Goal: Information Seeking & Learning: Understand process/instructions

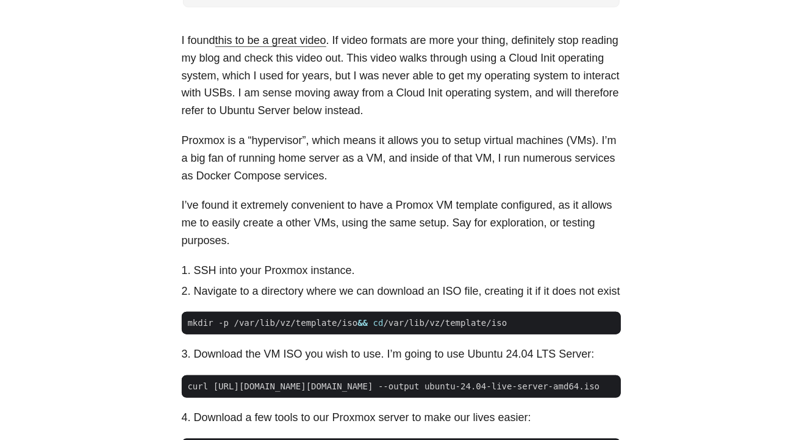
scroll to position [732, 0]
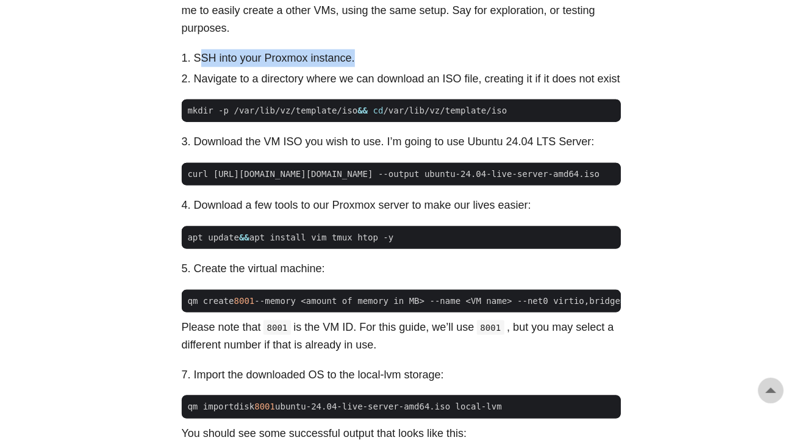
drag, startPoint x: 197, startPoint y: 57, endPoint x: 364, endPoint y: 57, distance: 166.6
click at [364, 57] on li "SSH into your Proxmox instance." at bounding box center [407, 58] width 427 height 18
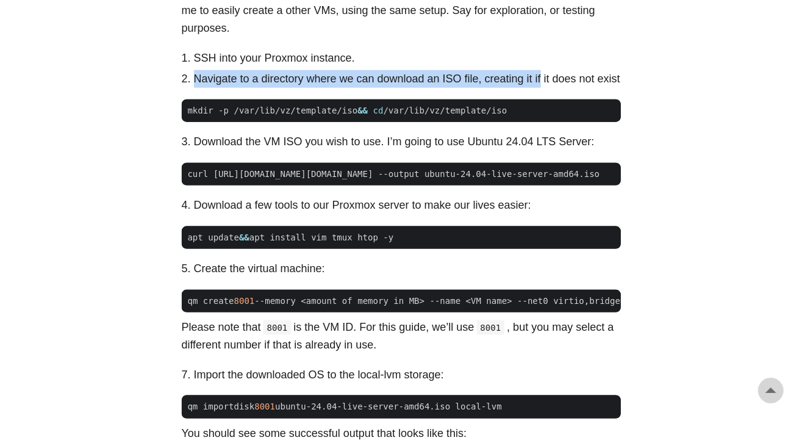
drag, startPoint x: 198, startPoint y: 81, endPoint x: 539, endPoint y: 85, distance: 341.7
click at [539, 85] on li "Navigate to a directory where we can download an ISO file, creating it if it do…" at bounding box center [407, 79] width 427 height 18
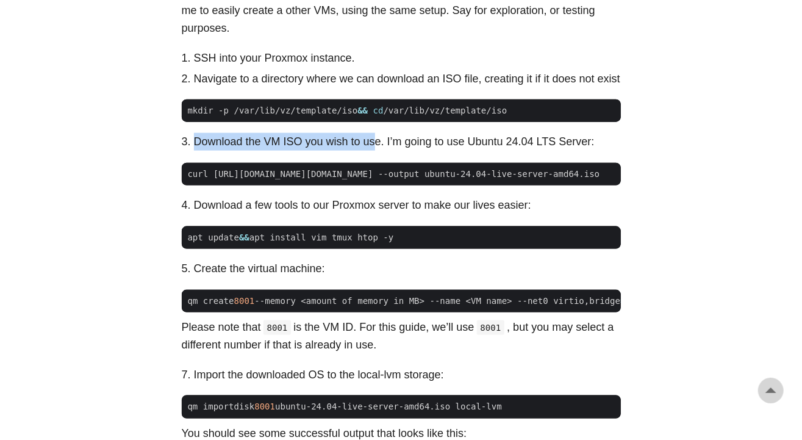
drag, startPoint x: 215, startPoint y: 139, endPoint x: 374, endPoint y: 139, distance: 159.2
click at [374, 139] on li "Download the VM ISO you wish to use. I’m going to use Ubuntu 24.04 LTS Server:" at bounding box center [407, 142] width 427 height 18
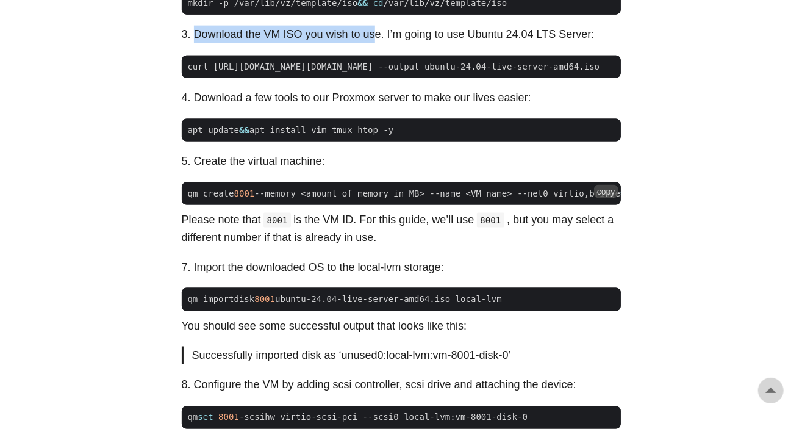
scroll to position [854, 0]
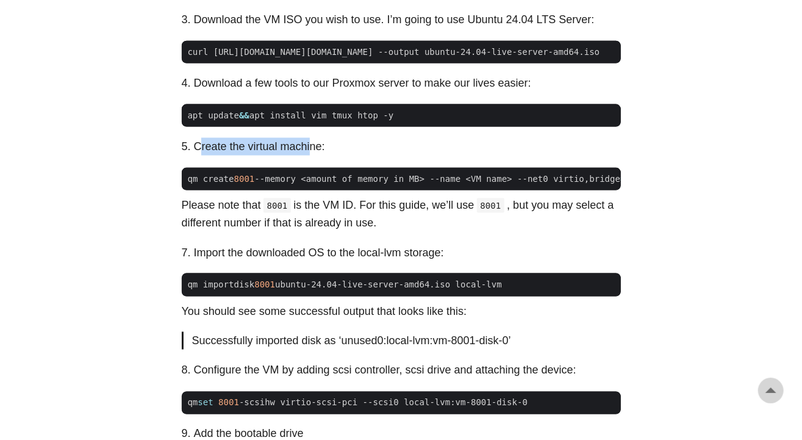
drag, startPoint x: 214, startPoint y: 152, endPoint x: 318, endPoint y: 152, distance: 103.7
click at [312, 152] on li "Create the virtual machine:" at bounding box center [407, 147] width 427 height 18
click at [318, 152] on li "Create the virtual machine:" at bounding box center [407, 147] width 427 height 18
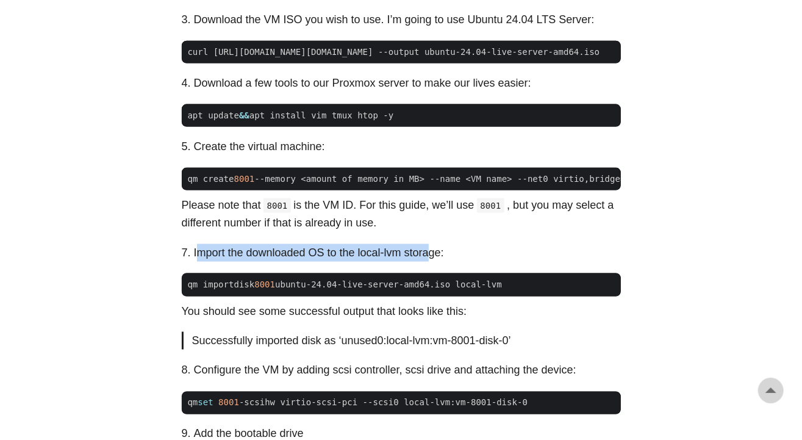
drag, startPoint x: 200, startPoint y: 267, endPoint x: 430, endPoint y: 263, distance: 229.4
click at [430, 262] on li "Import the downloaded OS to the local-lvm storage:" at bounding box center [407, 253] width 427 height 18
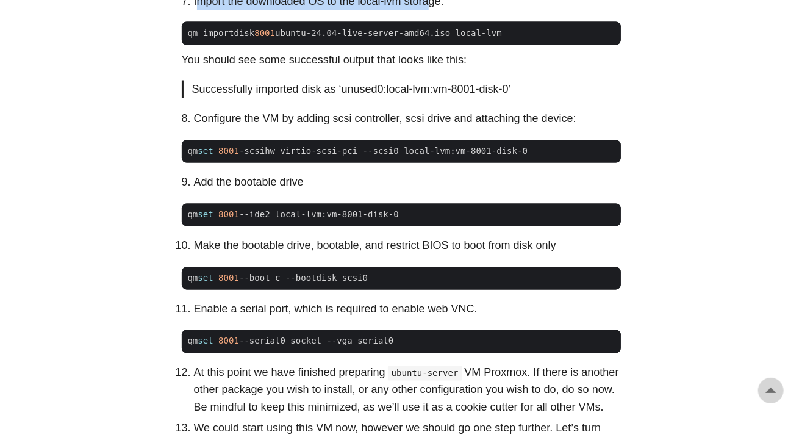
scroll to position [1159, 0]
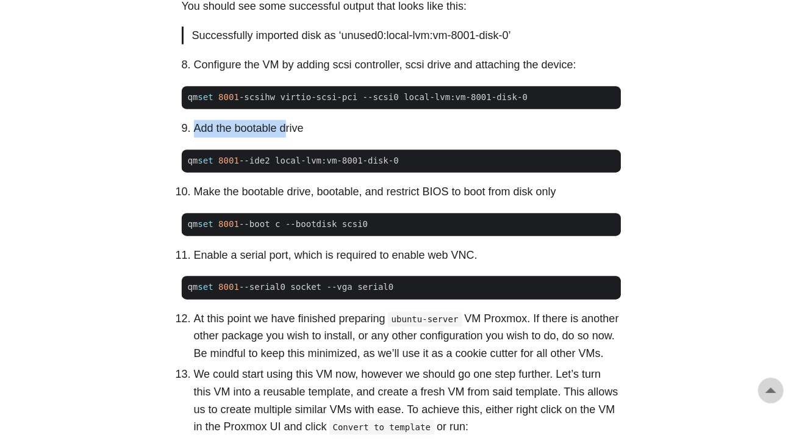
drag, startPoint x: 190, startPoint y: 146, endPoint x: 288, endPoint y: 140, distance: 97.8
click at [288, 138] on li "Add the bootable drive" at bounding box center [407, 129] width 427 height 18
click at [218, 138] on li "Add the bootable drive" at bounding box center [407, 129] width 427 height 18
drag, startPoint x: 198, startPoint y: 143, endPoint x: 320, endPoint y: 148, distance: 122.1
click at [320, 138] on li "Add the bootable drive" at bounding box center [407, 129] width 427 height 18
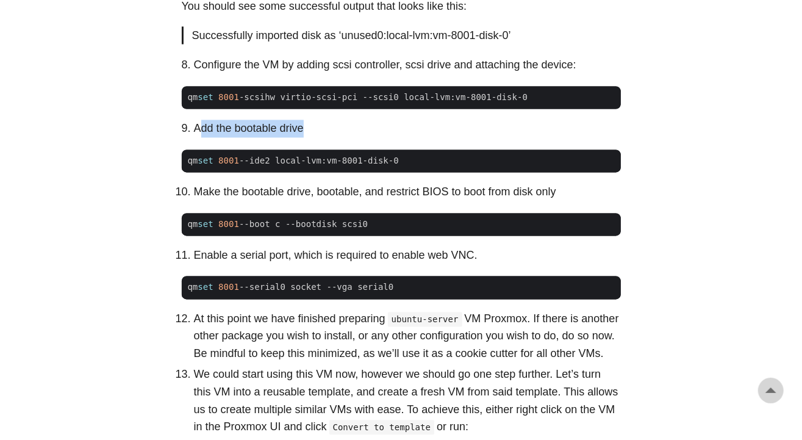
click at [320, 138] on li "Add the bootable drive" at bounding box center [407, 129] width 427 height 18
drag, startPoint x: 196, startPoint y: 141, endPoint x: 305, endPoint y: 141, distance: 109.2
click at [305, 138] on li "Add the bootable drive" at bounding box center [407, 129] width 427 height 18
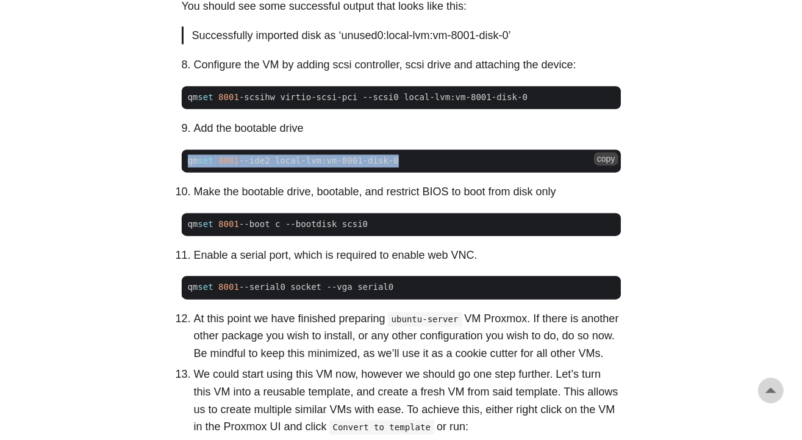
drag, startPoint x: 188, startPoint y: 176, endPoint x: 388, endPoint y: 173, distance: 200.2
click at [388, 168] on span "qm set 8001 --ide2 local-lvm:vm-8001-disk-0" at bounding box center [293, 161] width 223 height 13
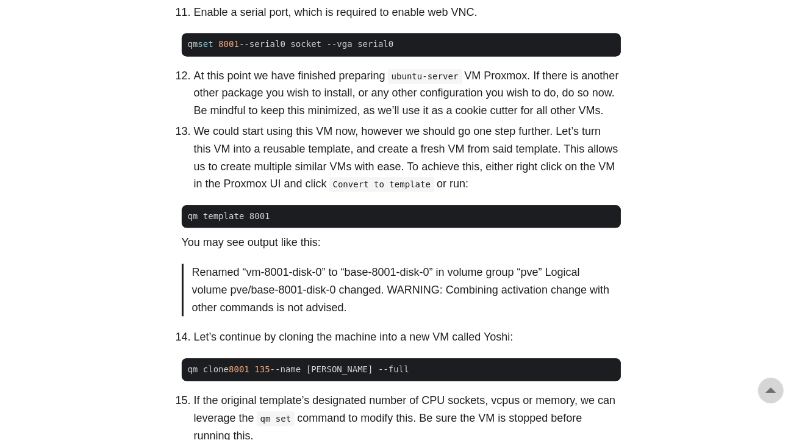
scroll to position [1403, 0]
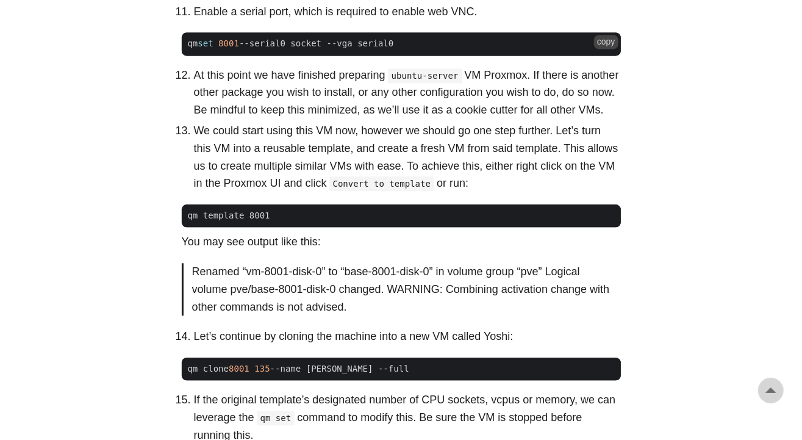
drag, startPoint x: 192, startPoint y: 56, endPoint x: 391, endPoint y: 62, distance: 199.6
click at [391, 50] on span "qm set 8001 --serial0 socket --vga serial0" at bounding box center [291, 43] width 218 height 13
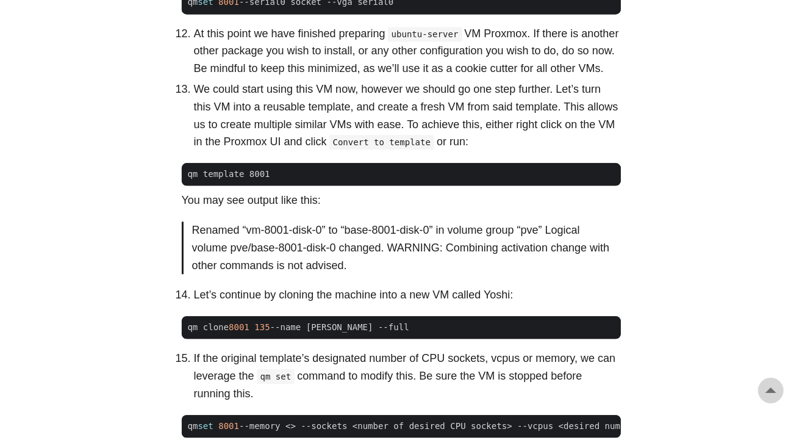
scroll to position [1464, 0]
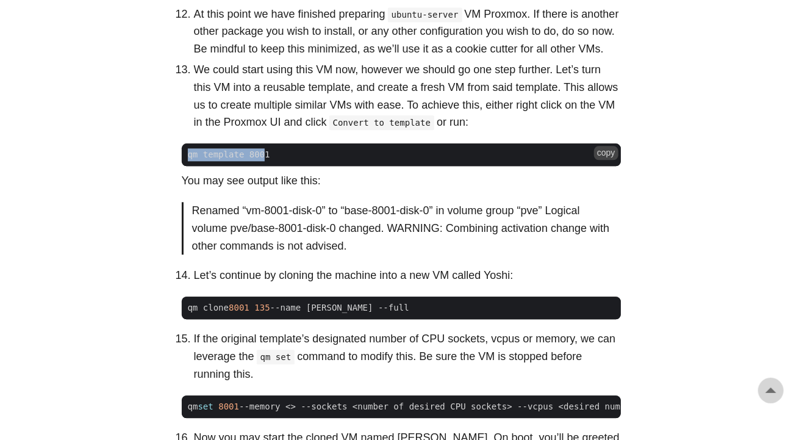
drag, startPoint x: 185, startPoint y: 166, endPoint x: 260, endPoint y: 163, distance: 74.5
click at [260, 161] on span "qm template 8001" at bounding box center [229, 154] width 95 height 13
click at [260, 159] on span "qm template 8001" at bounding box center [229, 154] width 82 height 10
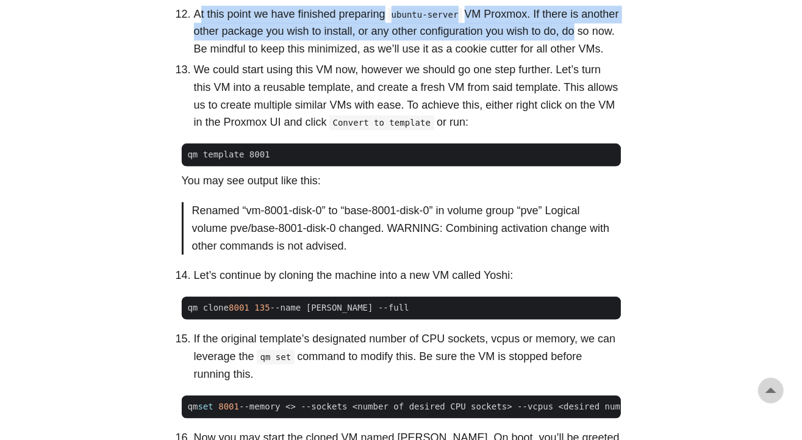
drag, startPoint x: 201, startPoint y: 30, endPoint x: 573, endPoint y: 48, distance: 372.0
click at [573, 48] on p "At this point we have finished preparing ubuntu-server VM Proxmox. If there is …" at bounding box center [407, 31] width 427 height 52
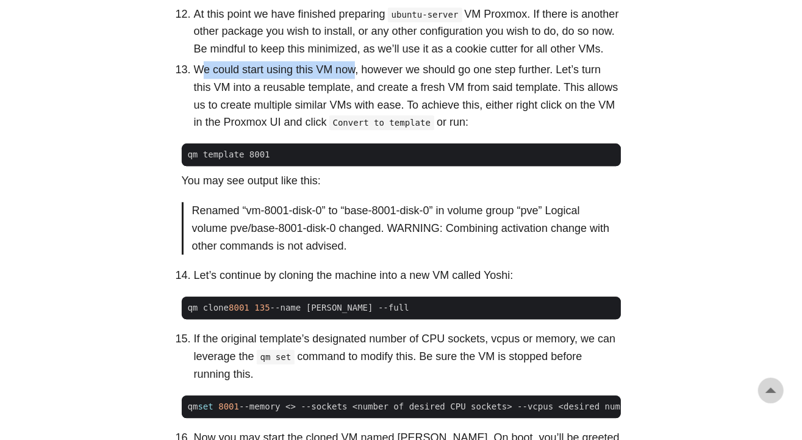
drag, startPoint x: 206, startPoint y: 86, endPoint x: 354, endPoint y: 88, distance: 148.3
click at [354, 88] on p "We could start using this VM now, however we should go one step further. Let’s …" at bounding box center [407, 96] width 427 height 70
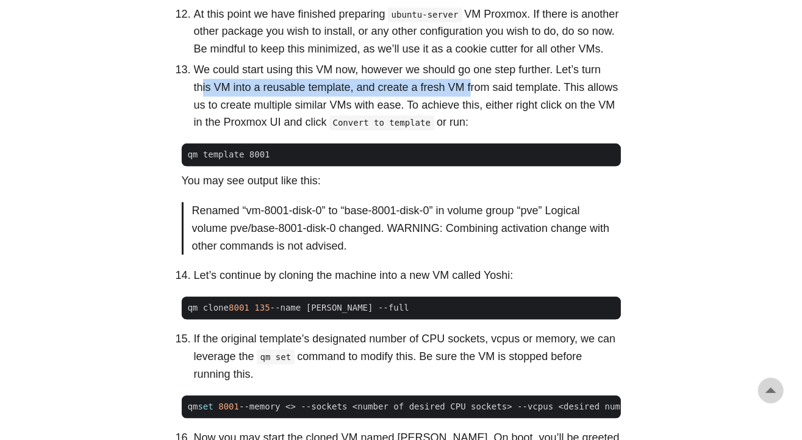
drag, startPoint x: 203, startPoint y: 99, endPoint x: 469, endPoint y: 99, distance: 266.0
click at [469, 99] on p "We could start using this VM now, however we should go one step further. Let’s …" at bounding box center [407, 96] width 427 height 70
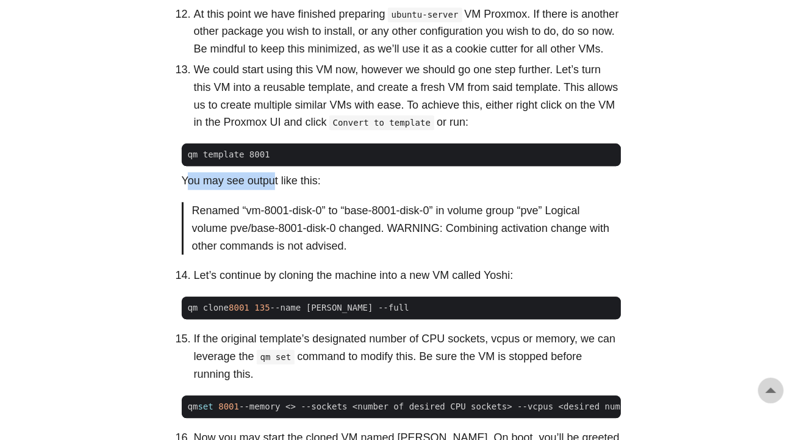
drag, startPoint x: 189, startPoint y: 189, endPoint x: 290, endPoint y: 187, distance: 101.9
click at [290, 187] on p "You may see output like this:" at bounding box center [401, 181] width 439 height 18
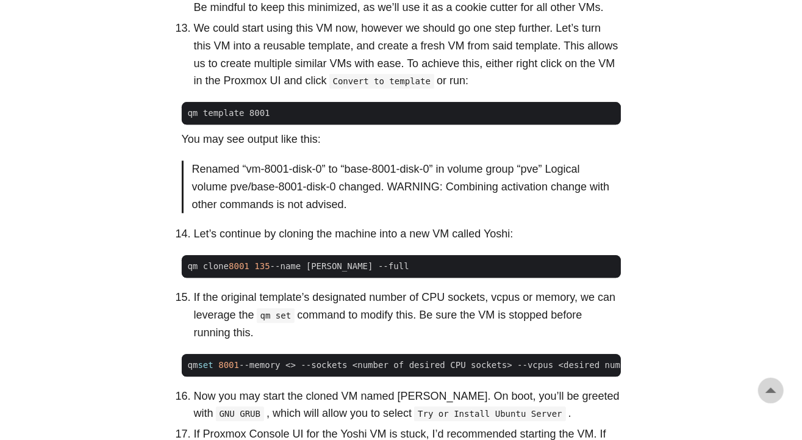
scroll to position [1525, 0]
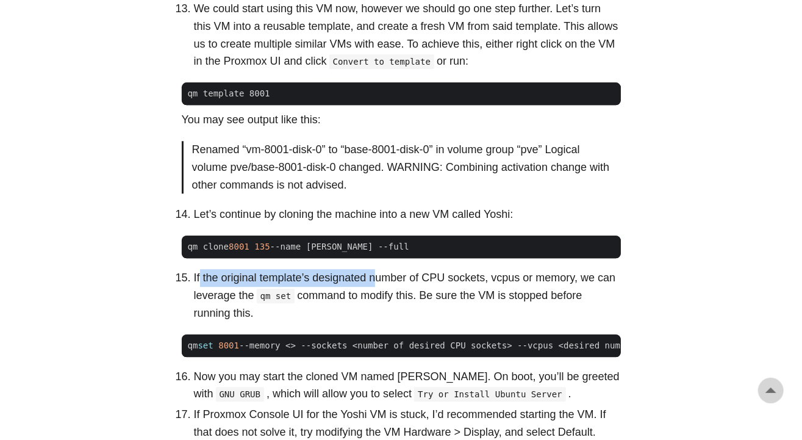
drag, startPoint x: 200, startPoint y: 292, endPoint x: 377, endPoint y: 284, distance: 177.7
click at [377, 284] on li "If the original template’s designated number of CPU sockets, vcpus or memory, w…" at bounding box center [407, 295] width 427 height 52
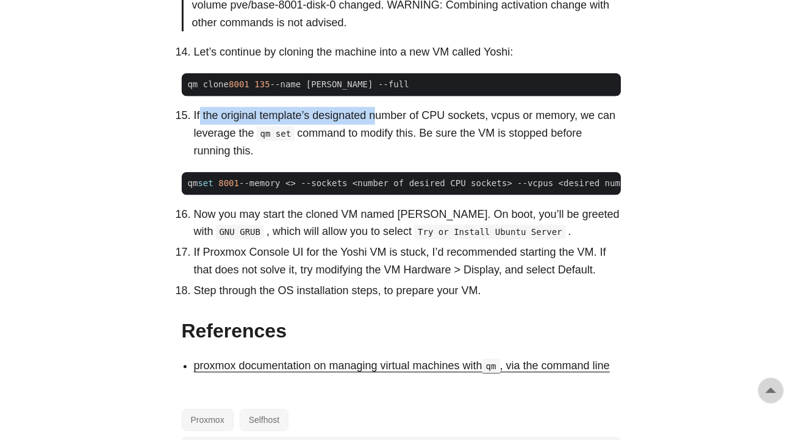
scroll to position [1708, 0]
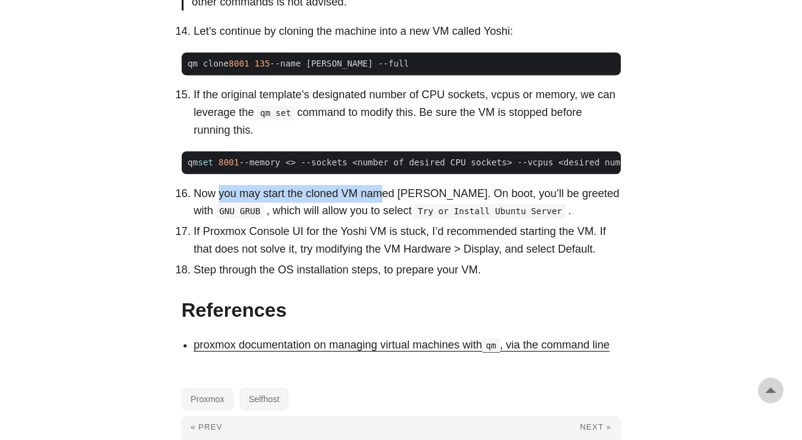
drag, startPoint x: 226, startPoint y: 217, endPoint x: 383, endPoint y: 216, distance: 156.8
click at [383, 216] on p "Now you may start the cloned VM named [PERSON_NAME]. On boot, you’ll be greeted…" at bounding box center [407, 202] width 427 height 35
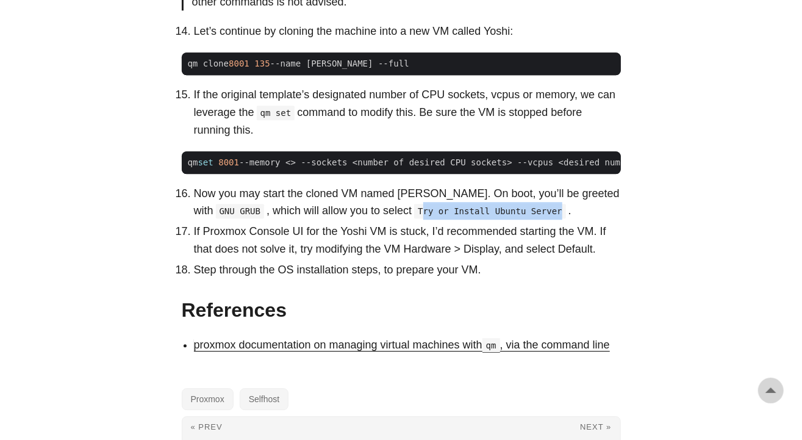
drag, startPoint x: 377, startPoint y: 232, endPoint x: 503, endPoint y: 232, distance: 125.7
click at [503, 218] on code "Try or Install Ubuntu Server" at bounding box center [490, 211] width 152 height 15
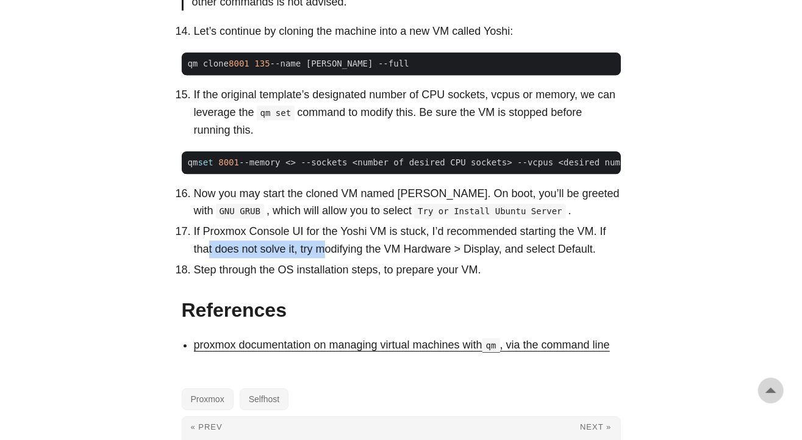
drag, startPoint x: 227, startPoint y: 269, endPoint x: 326, endPoint y: 270, distance: 98.8
click at [326, 258] on p "If Proxmox Console UI for the Yoshi VM is stuck, I’d recommended starting the V…" at bounding box center [407, 240] width 427 height 35
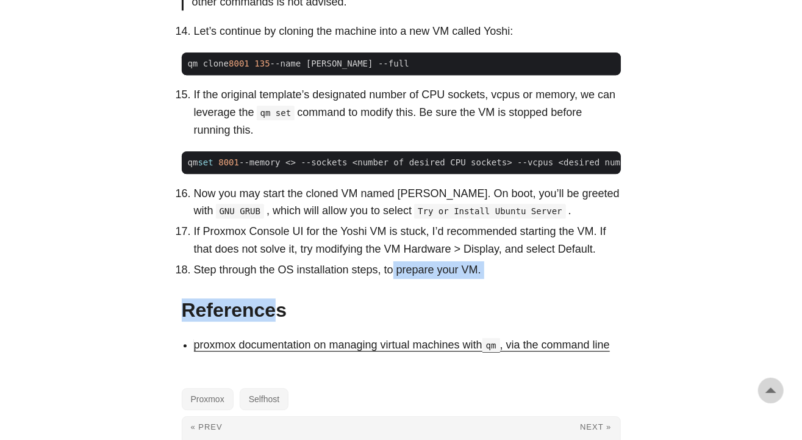
drag, startPoint x: 275, startPoint y: 297, endPoint x: 392, endPoint y: 293, distance: 117.2
click at [392, 279] on p "Step through the OS installation steps, to prepare your VM." at bounding box center [407, 270] width 427 height 18
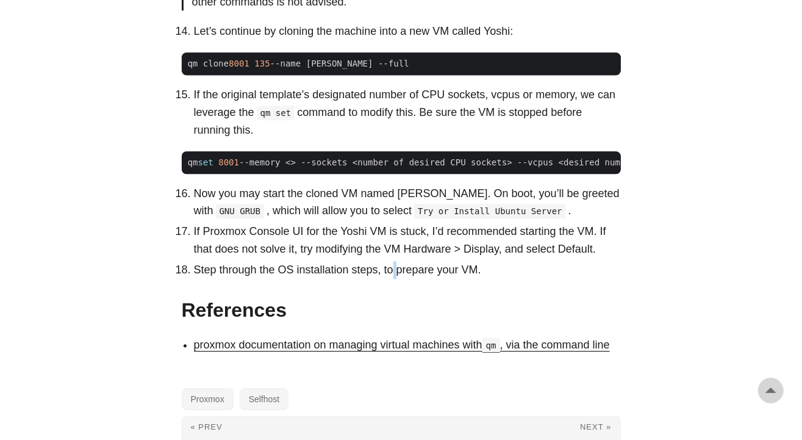
click at [392, 279] on p "Step through the OS installation steps, to prepare your VM." at bounding box center [407, 270] width 427 height 18
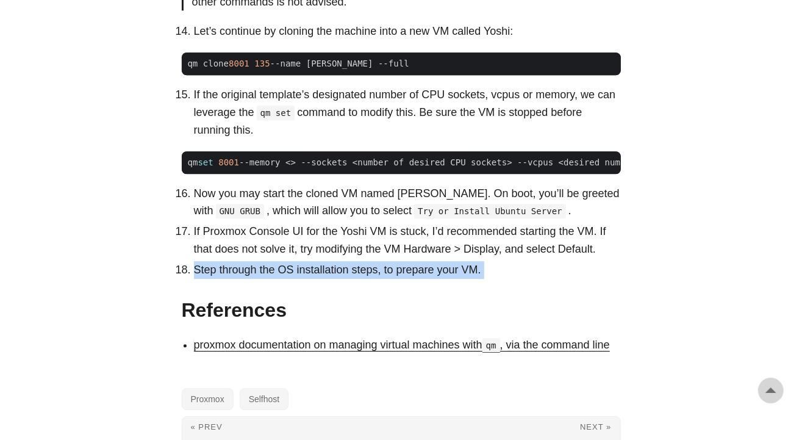
click at [392, 279] on p "Step through the OS installation steps, to prepare your VM." at bounding box center [407, 270] width 427 height 18
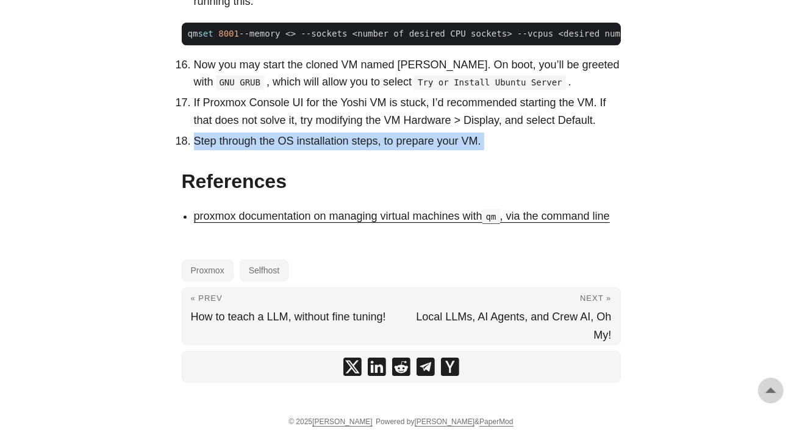
scroll to position [1854, 0]
